Goal: Find specific page/section: Find specific page/section

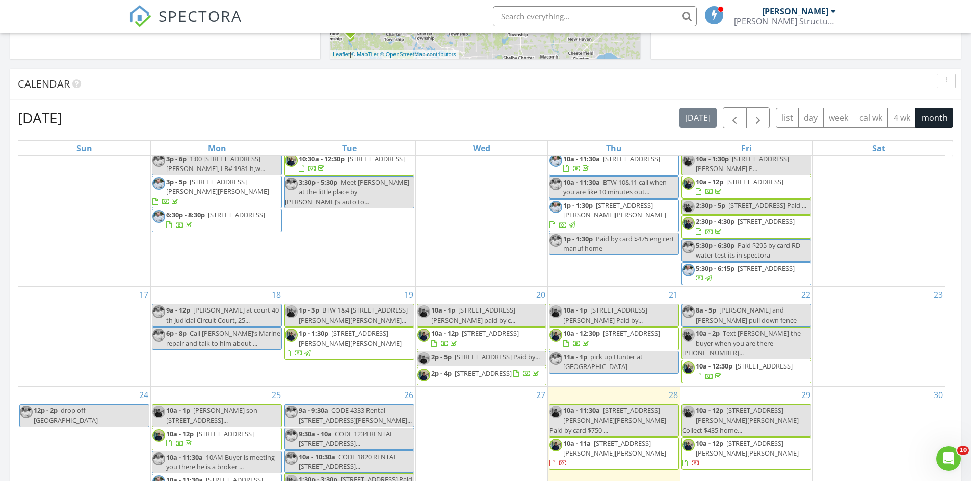
scroll to position [357, 0]
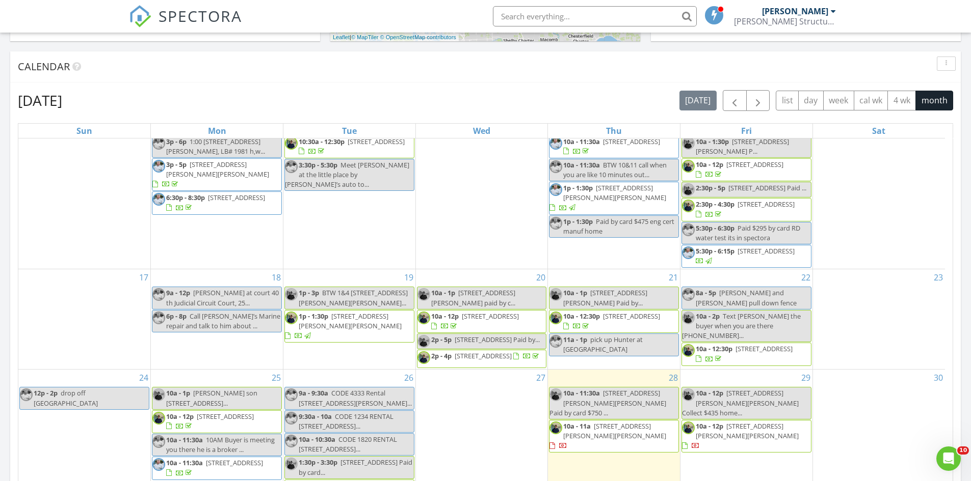
click at [603, 313] on span "7368 Clear Lake Rd, Imlay City 48444" at bounding box center [631, 316] width 57 height 9
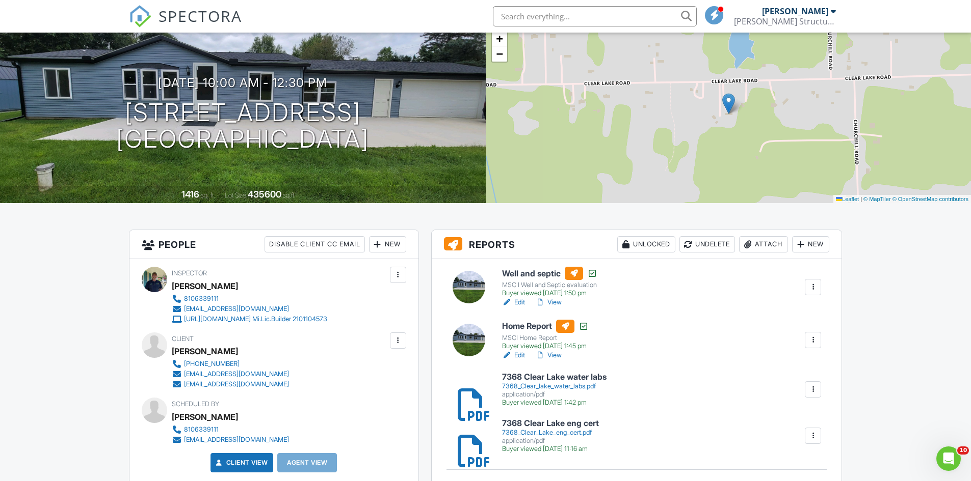
scroll to position [51, 0]
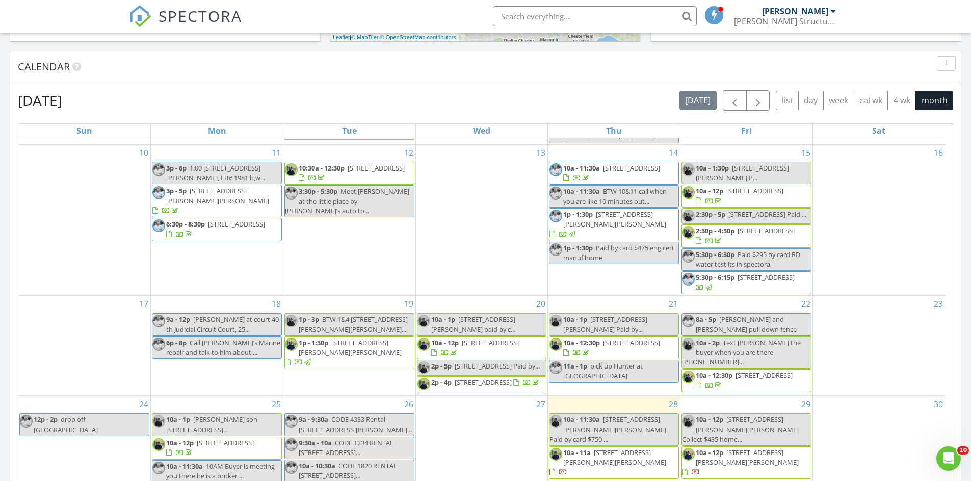
scroll to position [448, 0]
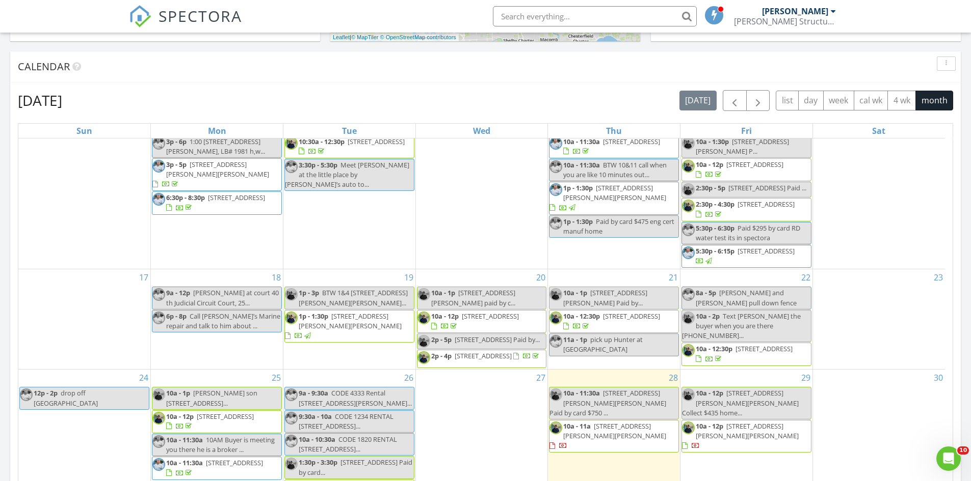
click at [443, 312] on span "10a - 12p" at bounding box center [445, 316] width 28 height 9
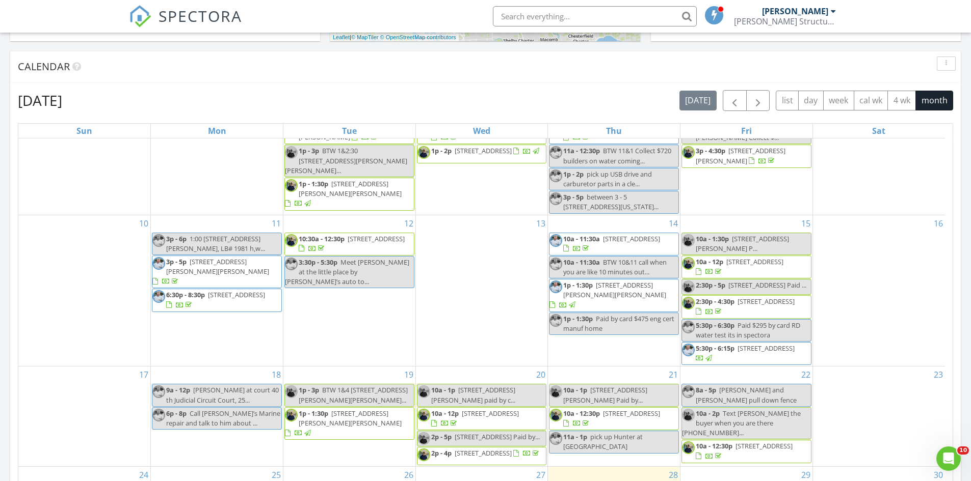
scroll to position [448, 0]
